Goal: Information Seeking & Learning: Check status

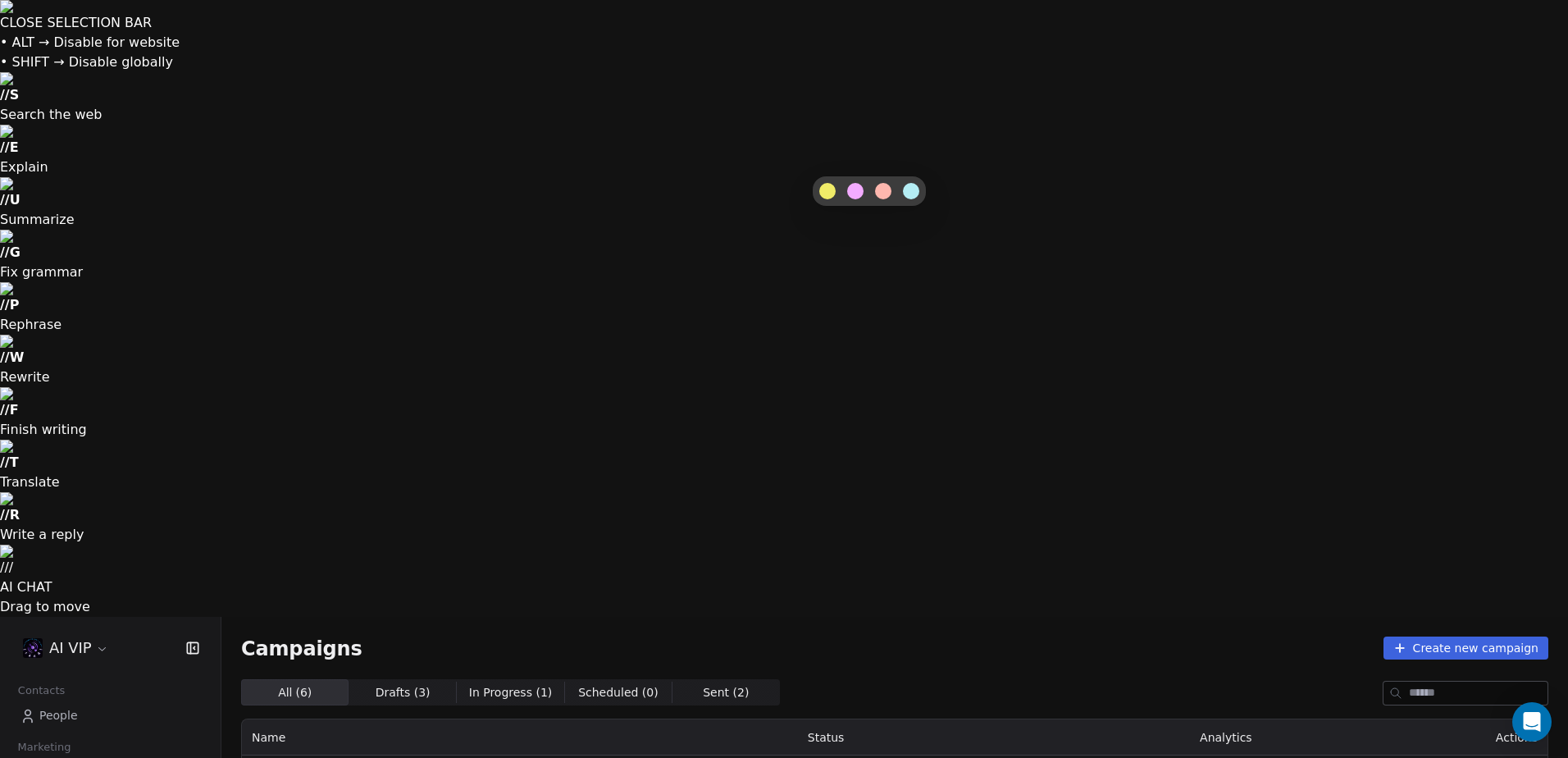
drag, startPoint x: 946, startPoint y: 168, endPoint x: 958, endPoint y: 165, distance: 12.4
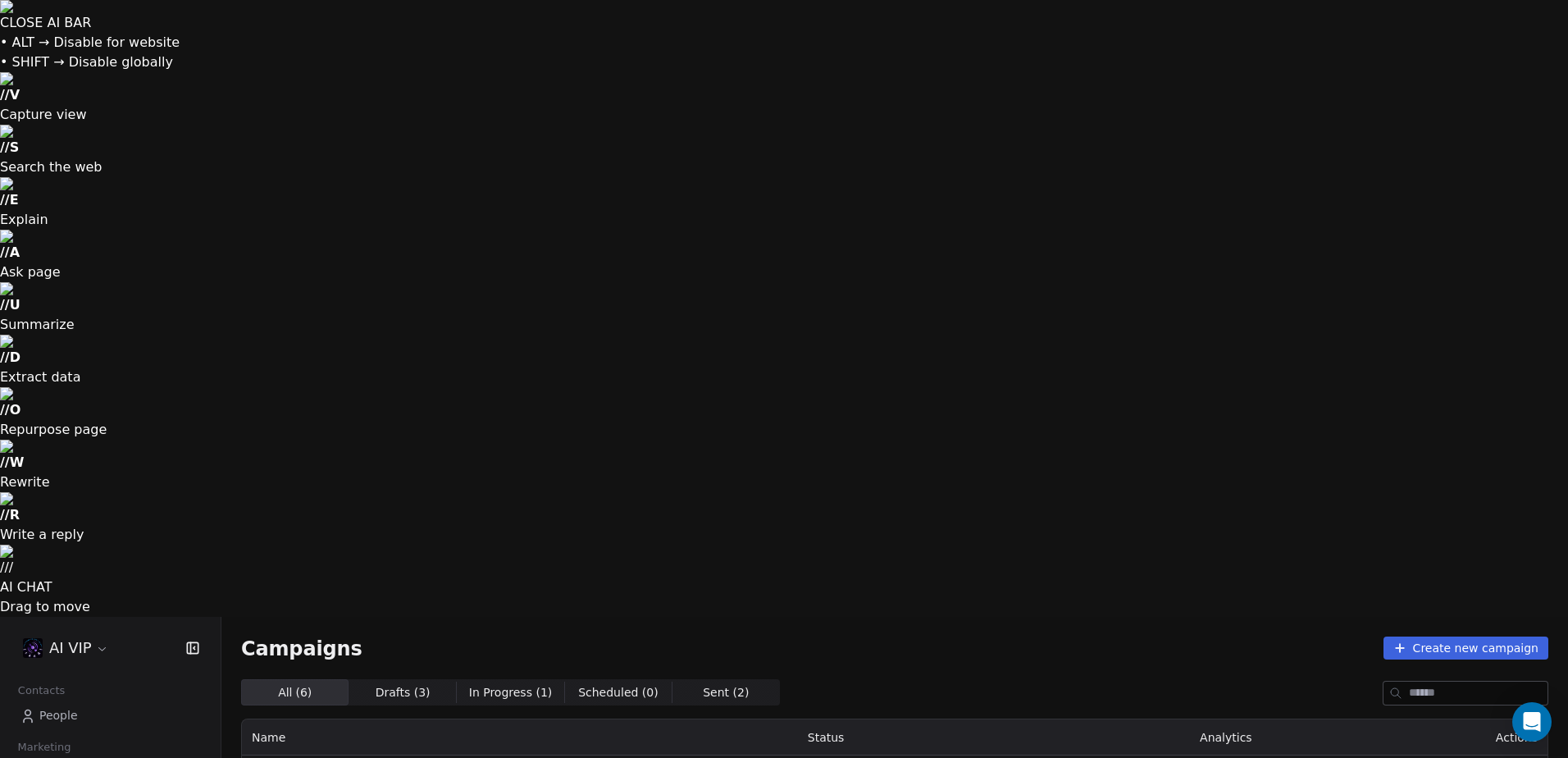
click at [866, 720] on th "Status" at bounding box center [900, 737] width 205 height 36
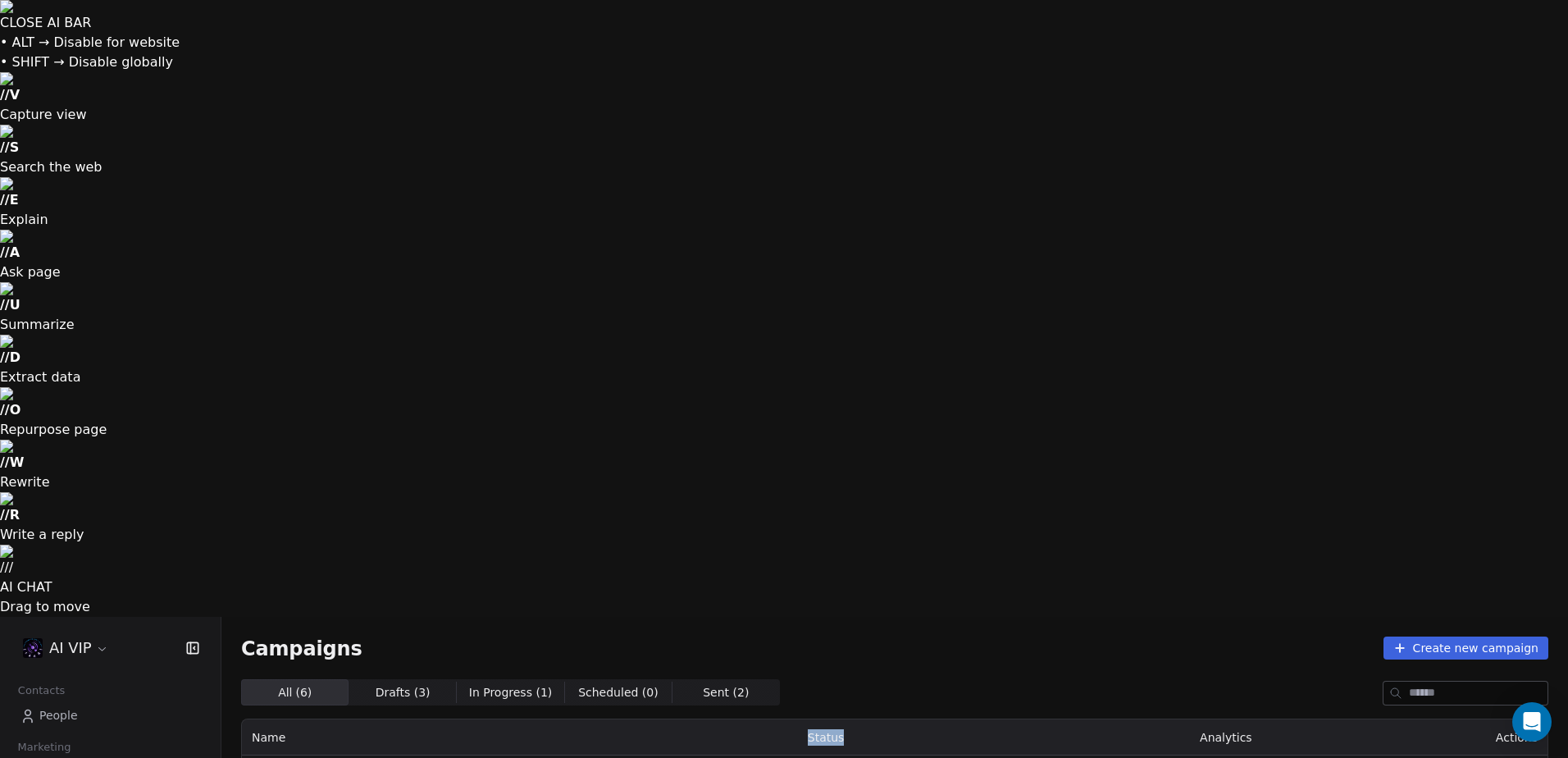
click at [866, 720] on th "Status" at bounding box center [900, 737] width 205 height 36
click at [964, 720] on th "Status" at bounding box center [900, 737] width 205 height 36
click at [764, 720] on th "Name" at bounding box center [519, 737] width 556 height 36
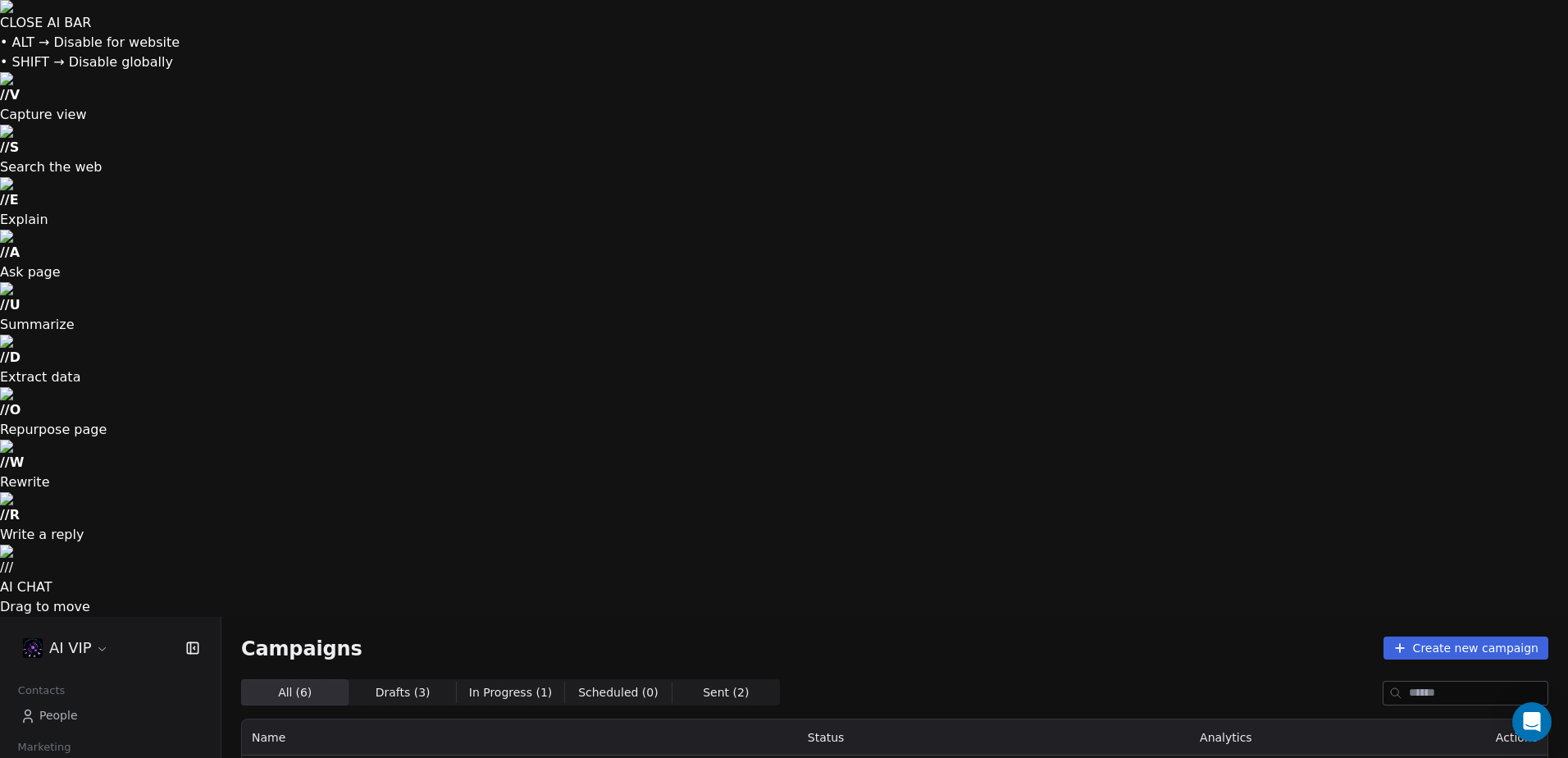
click at [866, 720] on th "Status" at bounding box center [900, 737] width 205 height 36
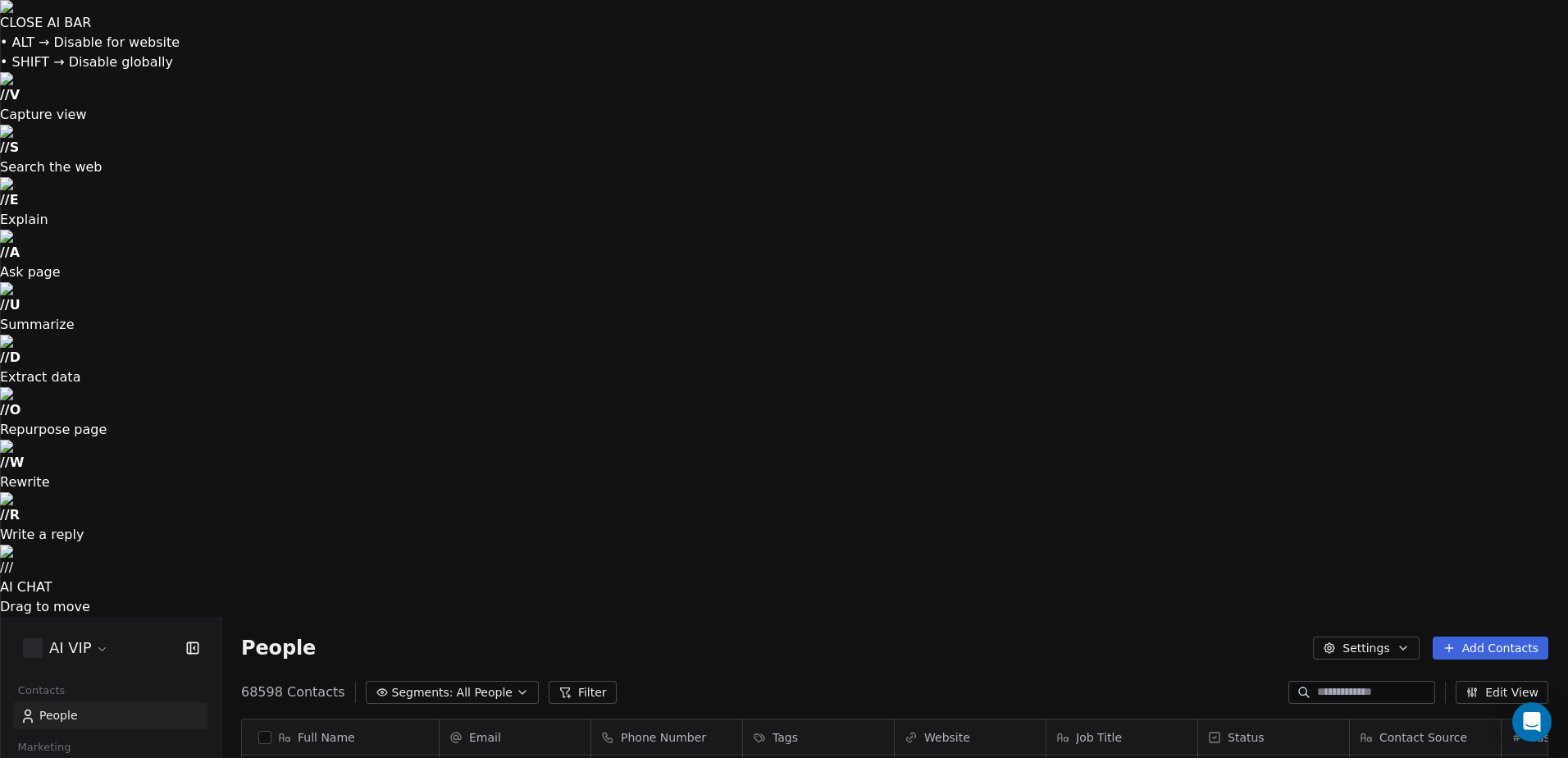
scroll to position [654, 1335]
click at [78, 757] on span "Workflows" at bounding box center [68, 773] width 59 height 18
